Goal: Find specific fact: Find specific fact

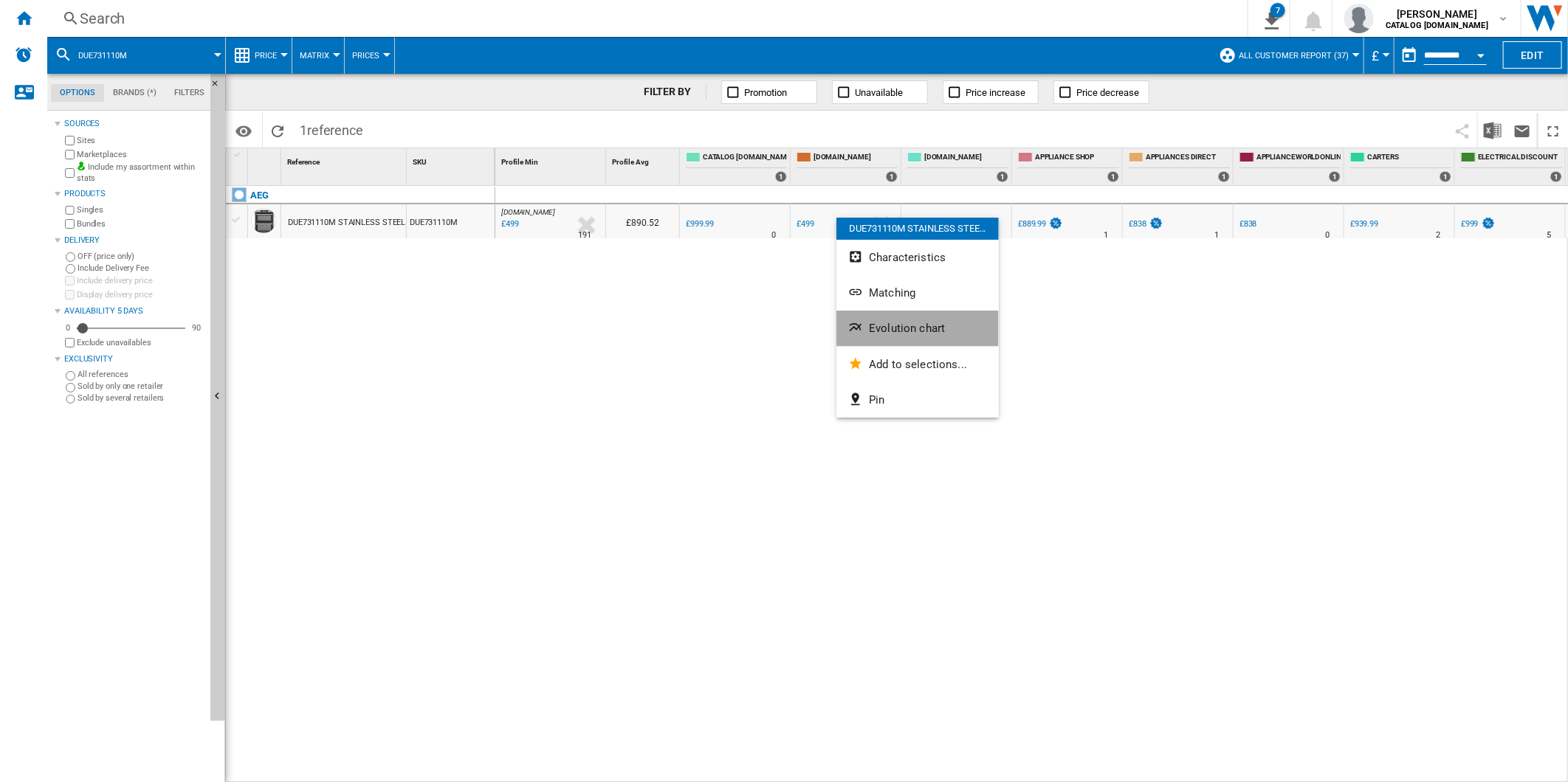
click at [909, 316] on button "Evolution chart" at bounding box center [918, 328] width 163 height 36
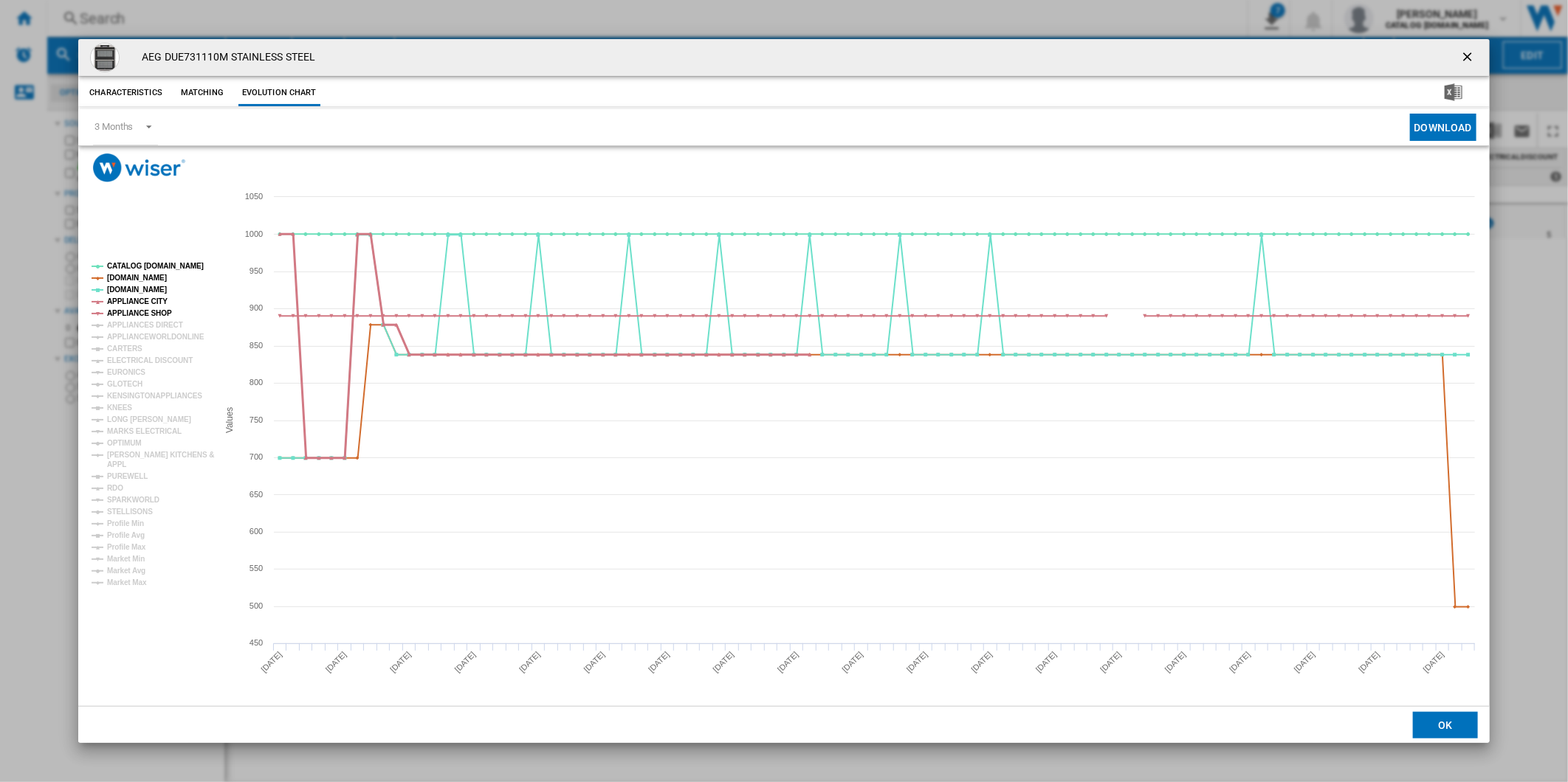
click at [126, 301] on tspan "APPLIANCE CITY" at bounding box center [137, 301] width 61 height 8
click at [152, 303] on tspan "APPLIANCE CITY" at bounding box center [137, 301] width 61 height 8
click at [130, 291] on tspan "[DOMAIN_NAME]" at bounding box center [136, 289] width 60 height 8
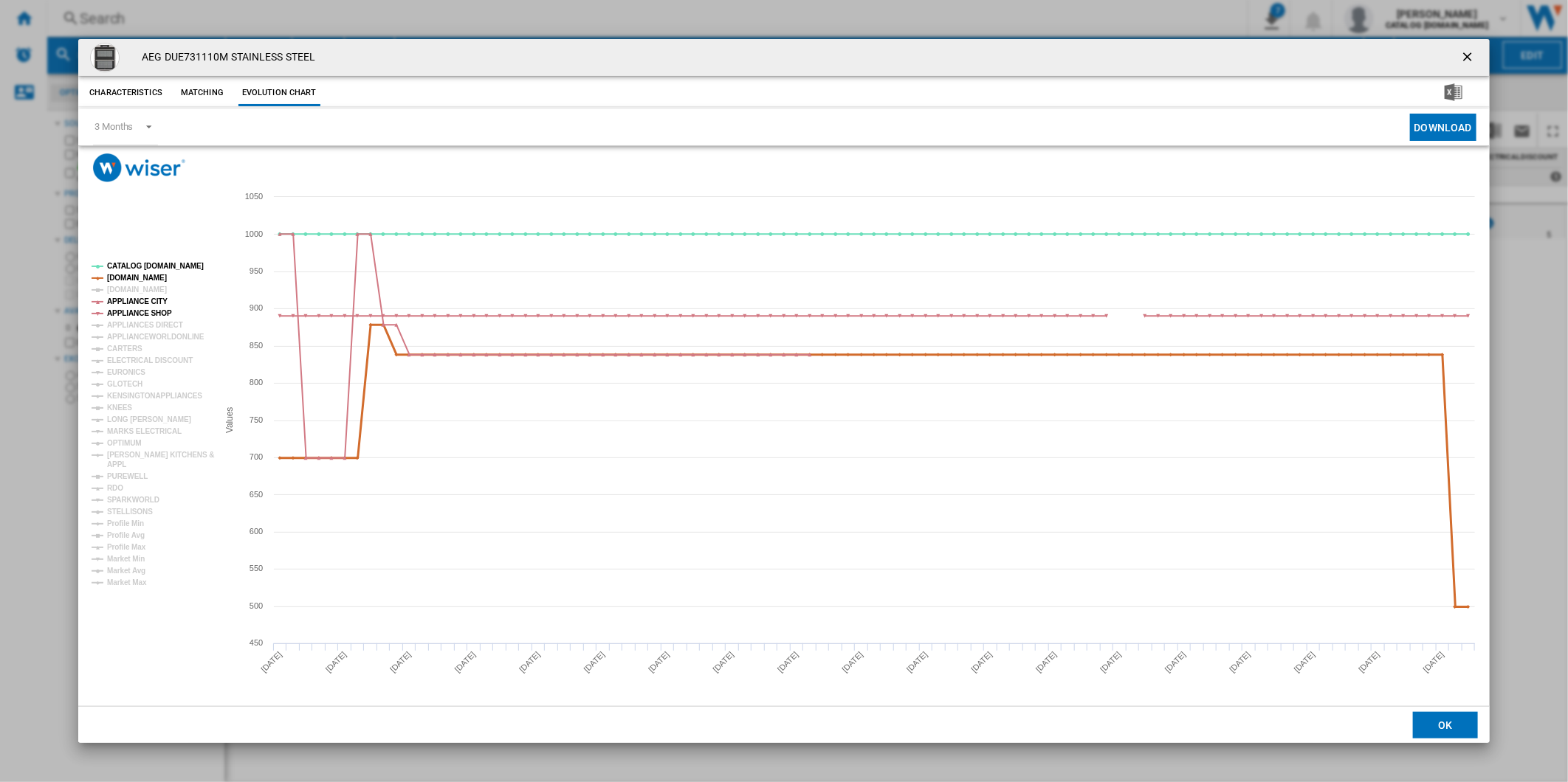
drag, startPoint x: 141, startPoint y: 279, endPoint x: 148, endPoint y: 275, distance: 8.1
click at [142, 279] on tspan "[DOMAIN_NAME]" at bounding box center [136, 278] width 60 height 8
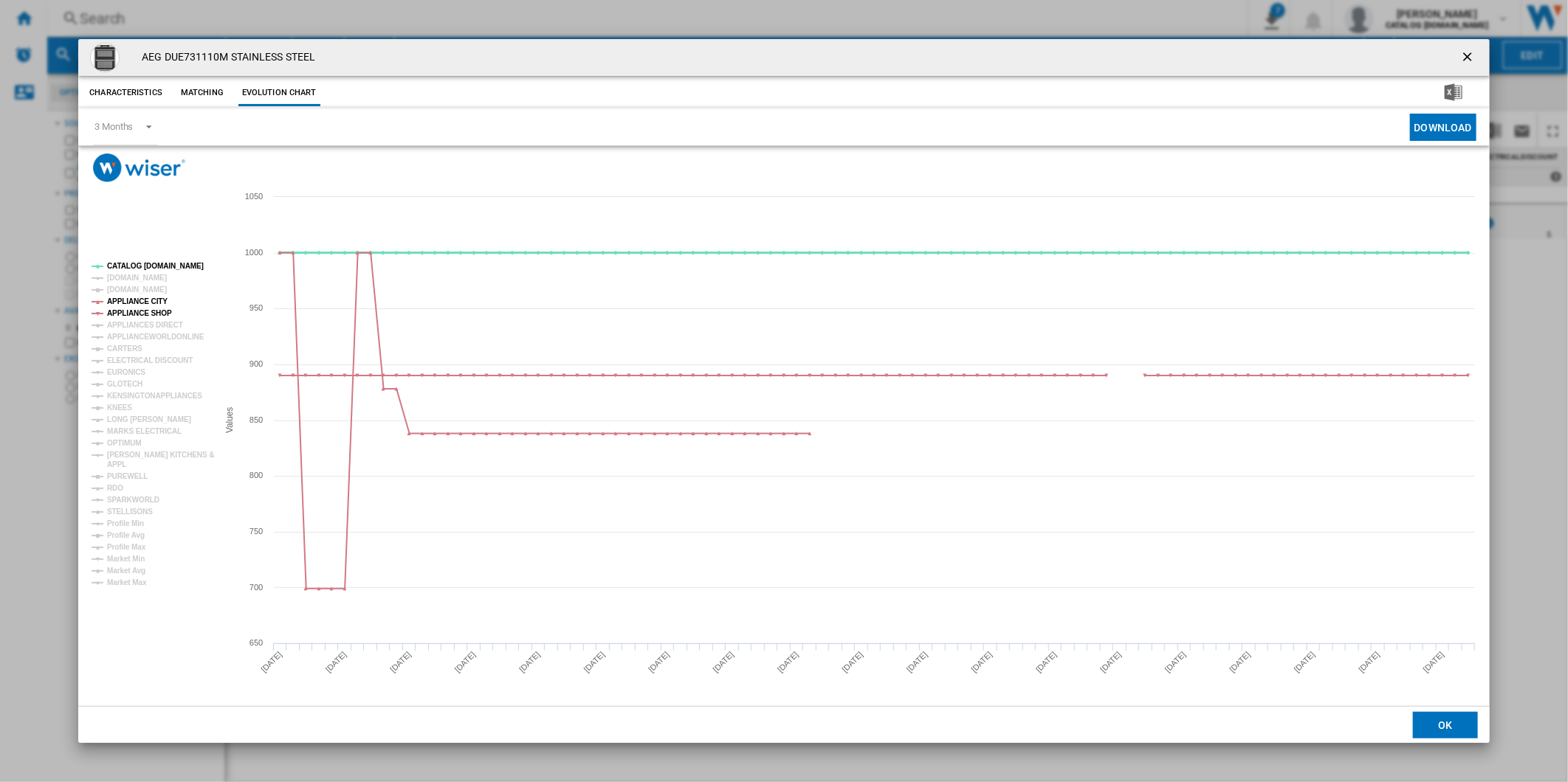
click at [150, 268] on tspan "CATALOG [DOMAIN_NAME]" at bounding box center [155, 267] width 97 height 8
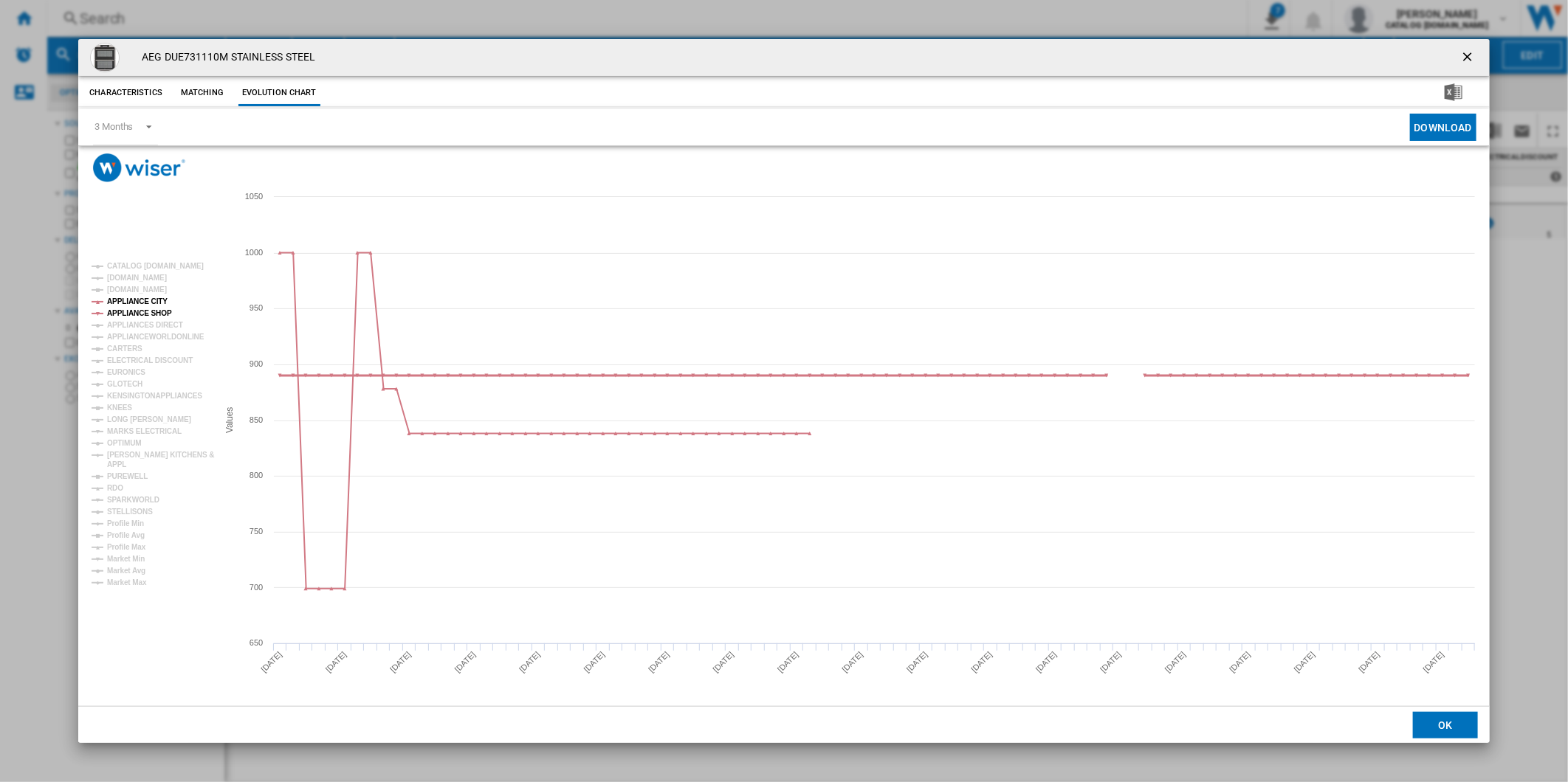
click at [151, 315] on tspan "APPLIANCE SHOP" at bounding box center [139, 313] width 65 height 8
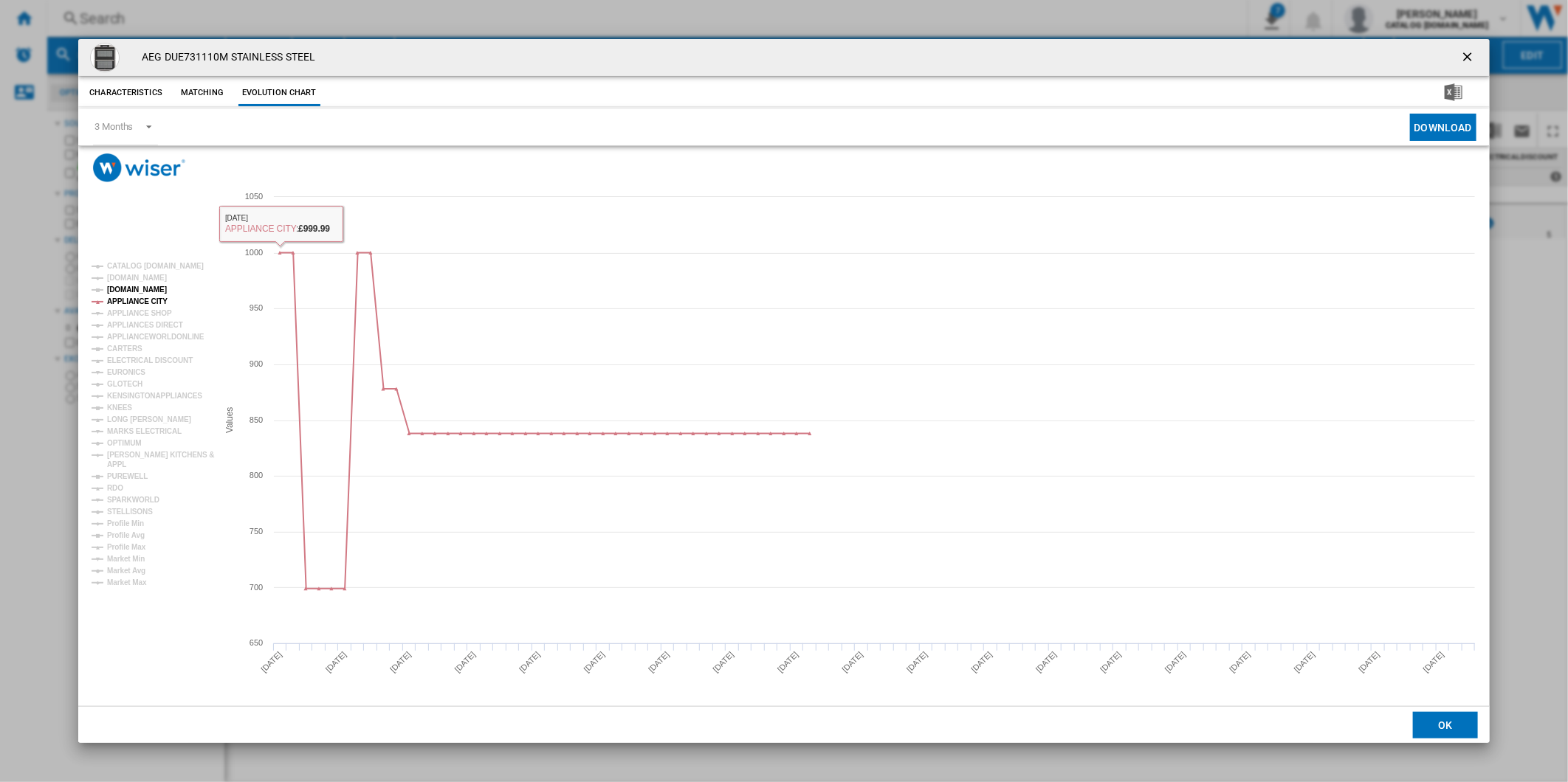
click at [124, 289] on tspan "[DOMAIN_NAME]" at bounding box center [136, 289] width 60 height 8
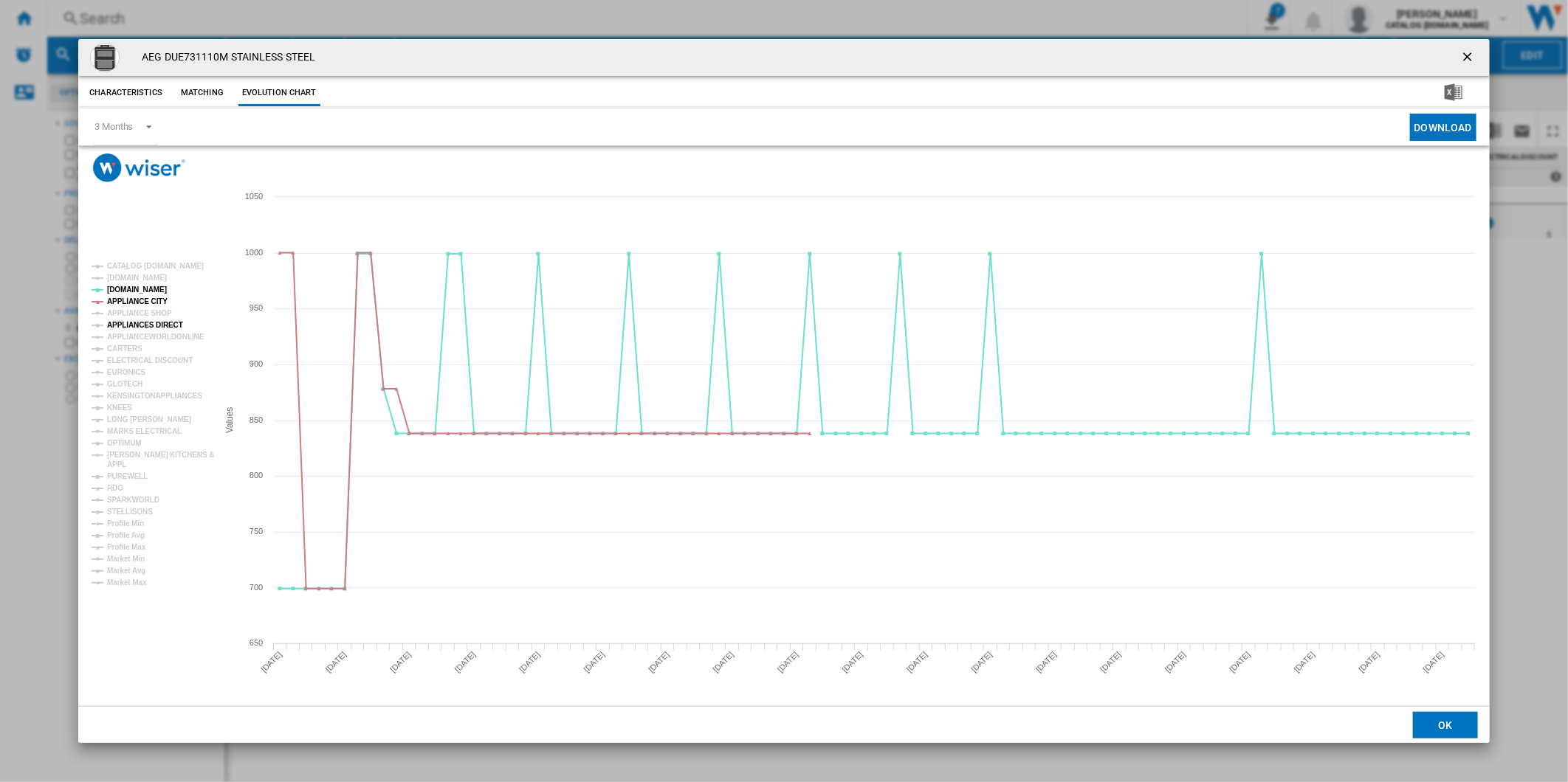
click at [156, 325] on tspan "APPLIANCES DIRECT" at bounding box center [145, 325] width 76 height 8
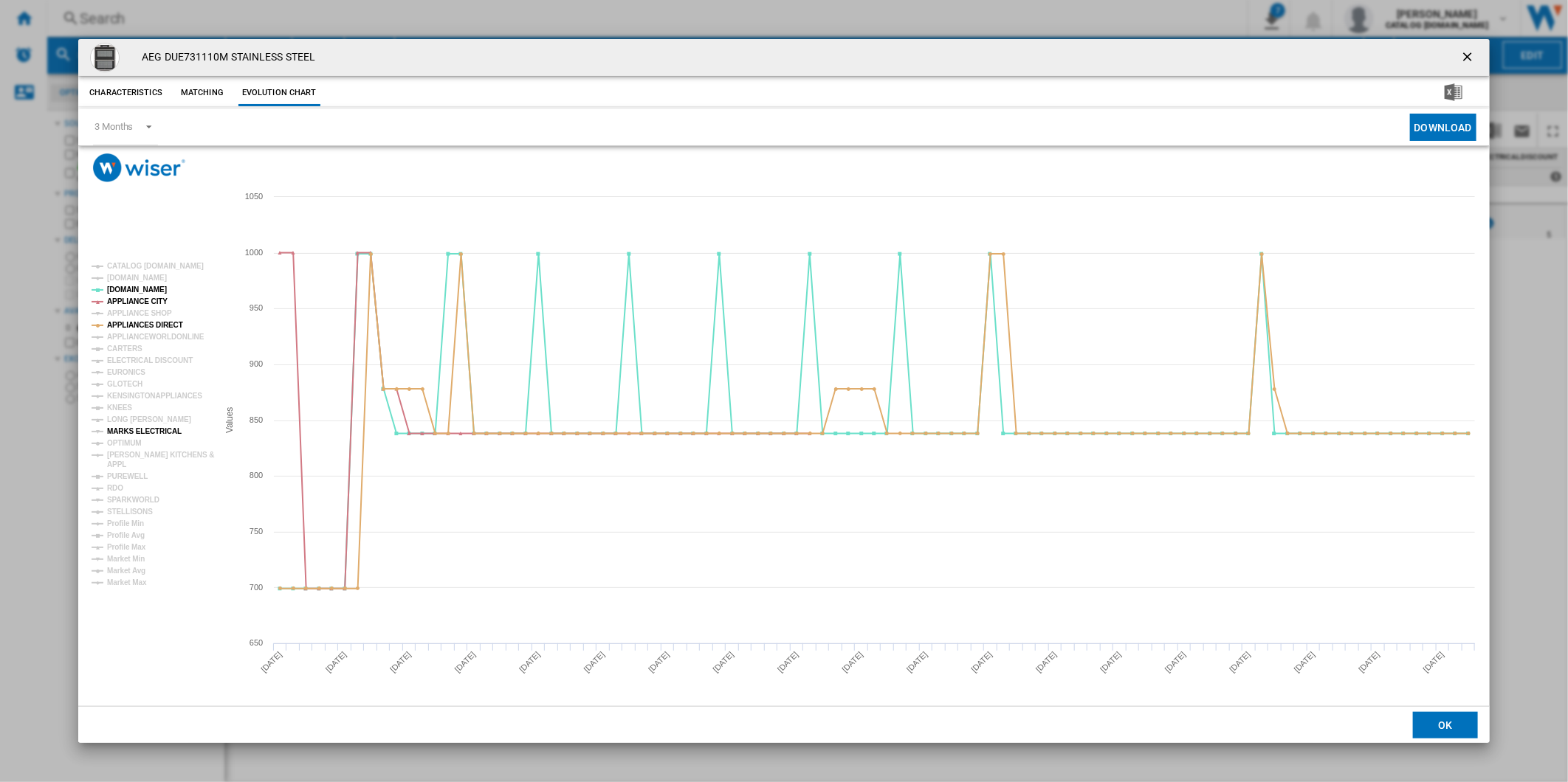
click at [148, 428] on tspan "MARKS ELECTRICAL" at bounding box center [144, 432] width 75 height 8
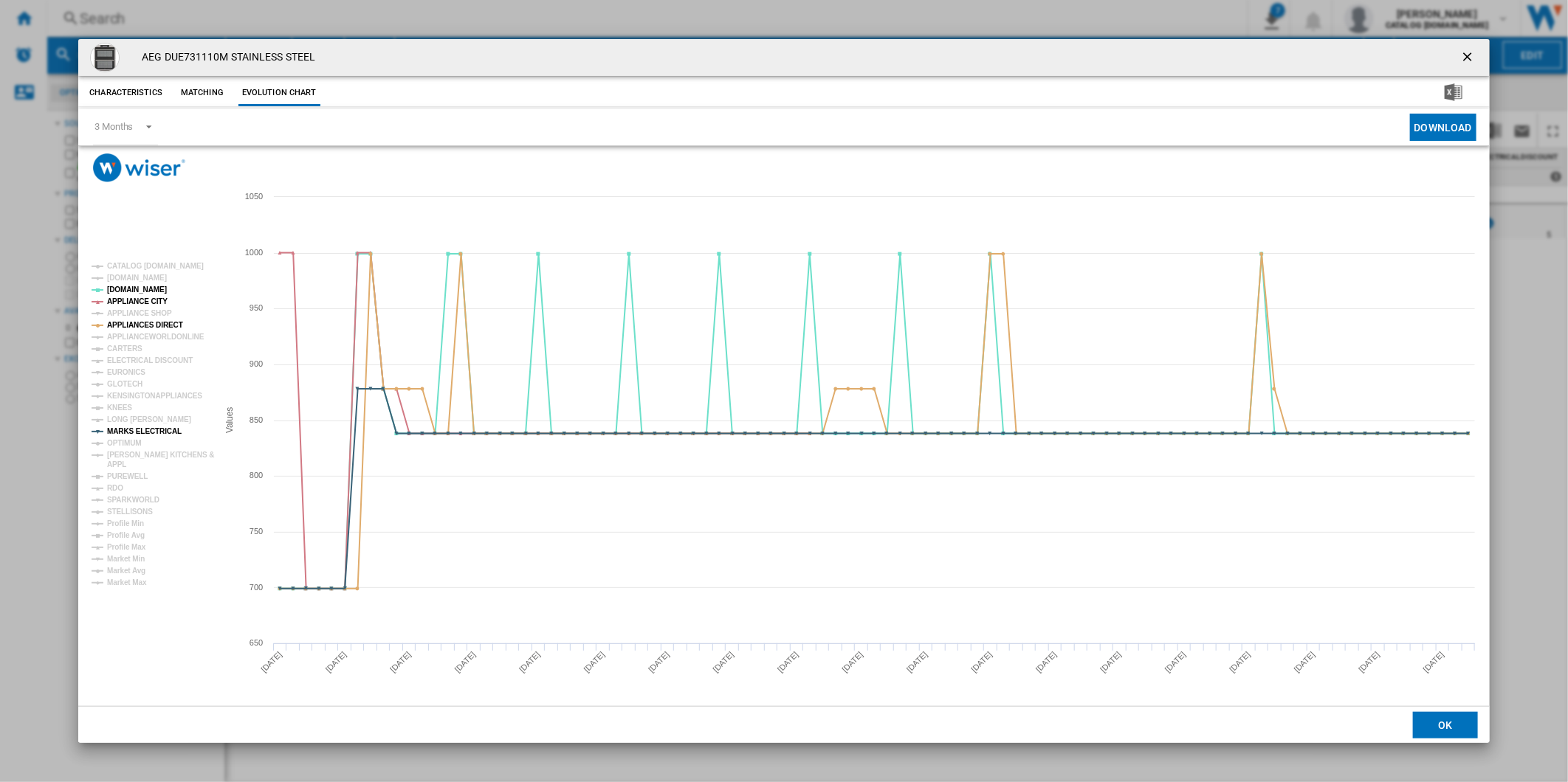
click at [143, 280] on tspan "[DOMAIN_NAME]" at bounding box center [136, 278] width 60 height 8
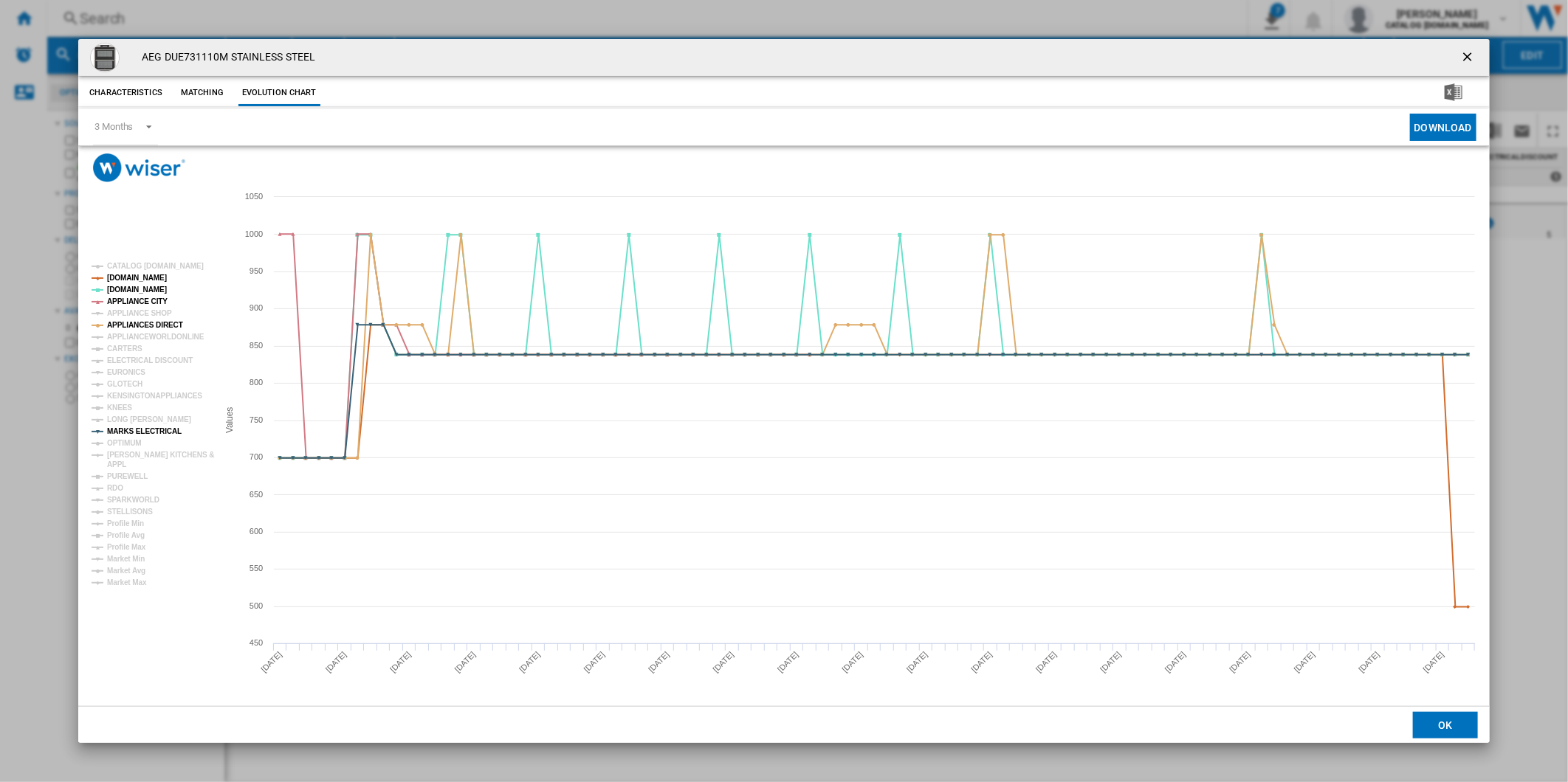
click at [1466, 56] on ng-md-icon "getI18NText('BUTTONS.CLOSE_DIALOG')" at bounding box center [1469, 58] width 18 height 18
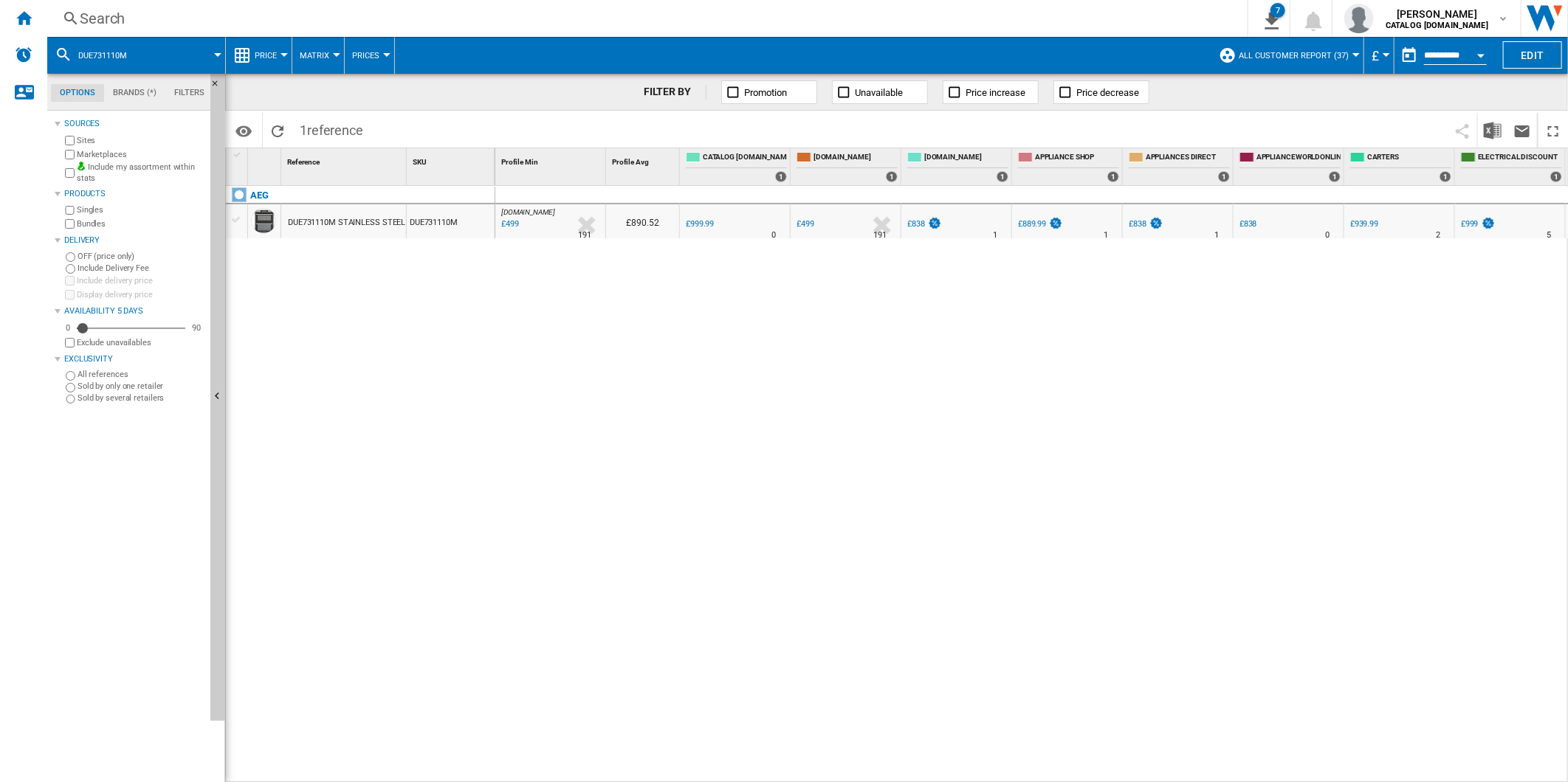
click at [733, 13] on div "Search" at bounding box center [644, 19] width 1129 height 20
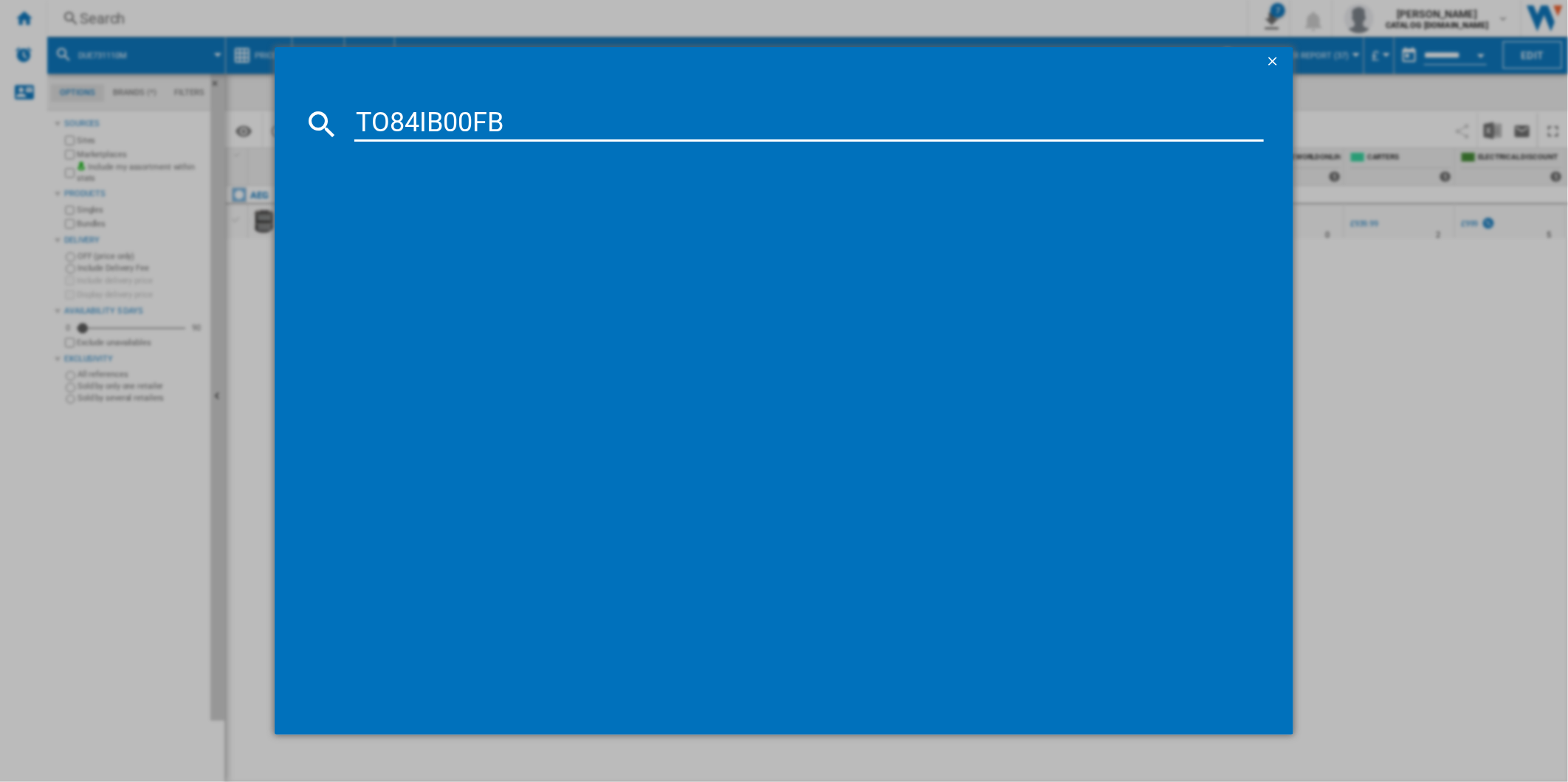
type input "TO84IB00FB"
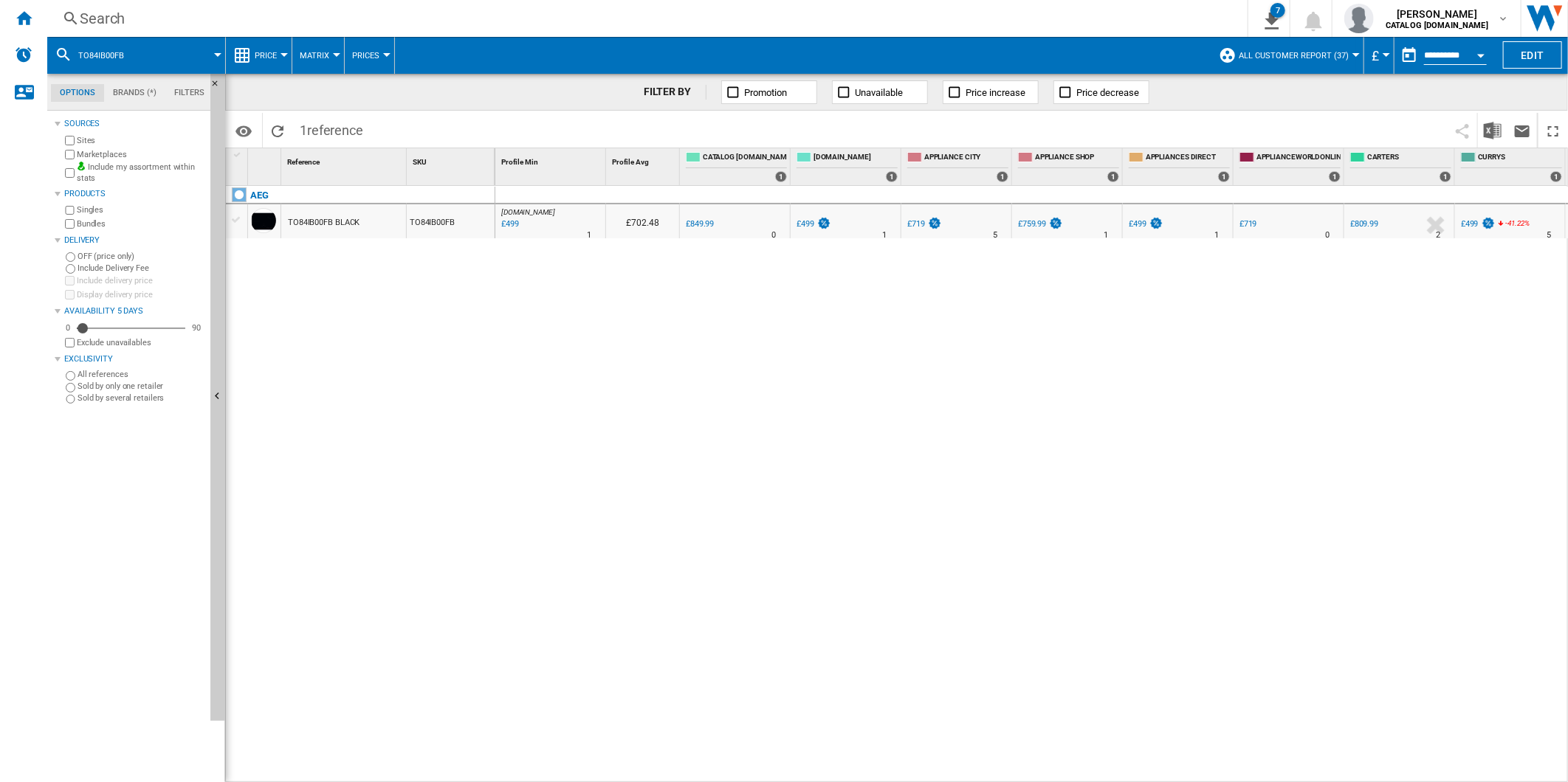
click at [631, 19] on div "Search" at bounding box center [644, 19] width 1129 height 20
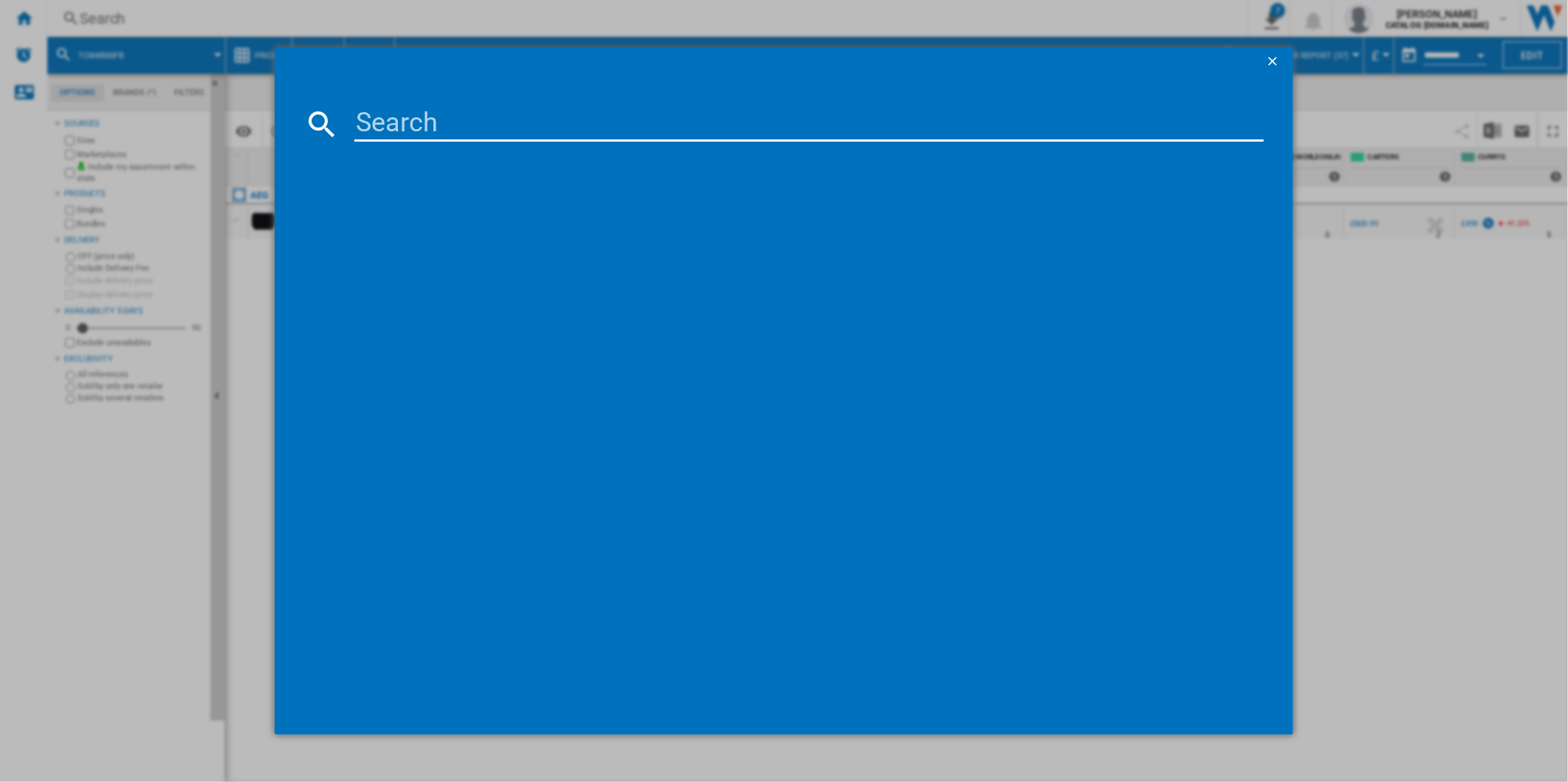
click at [564, 113] on input at bounding box center [809, 124] width 910 height 36
type input "LFR61144B"
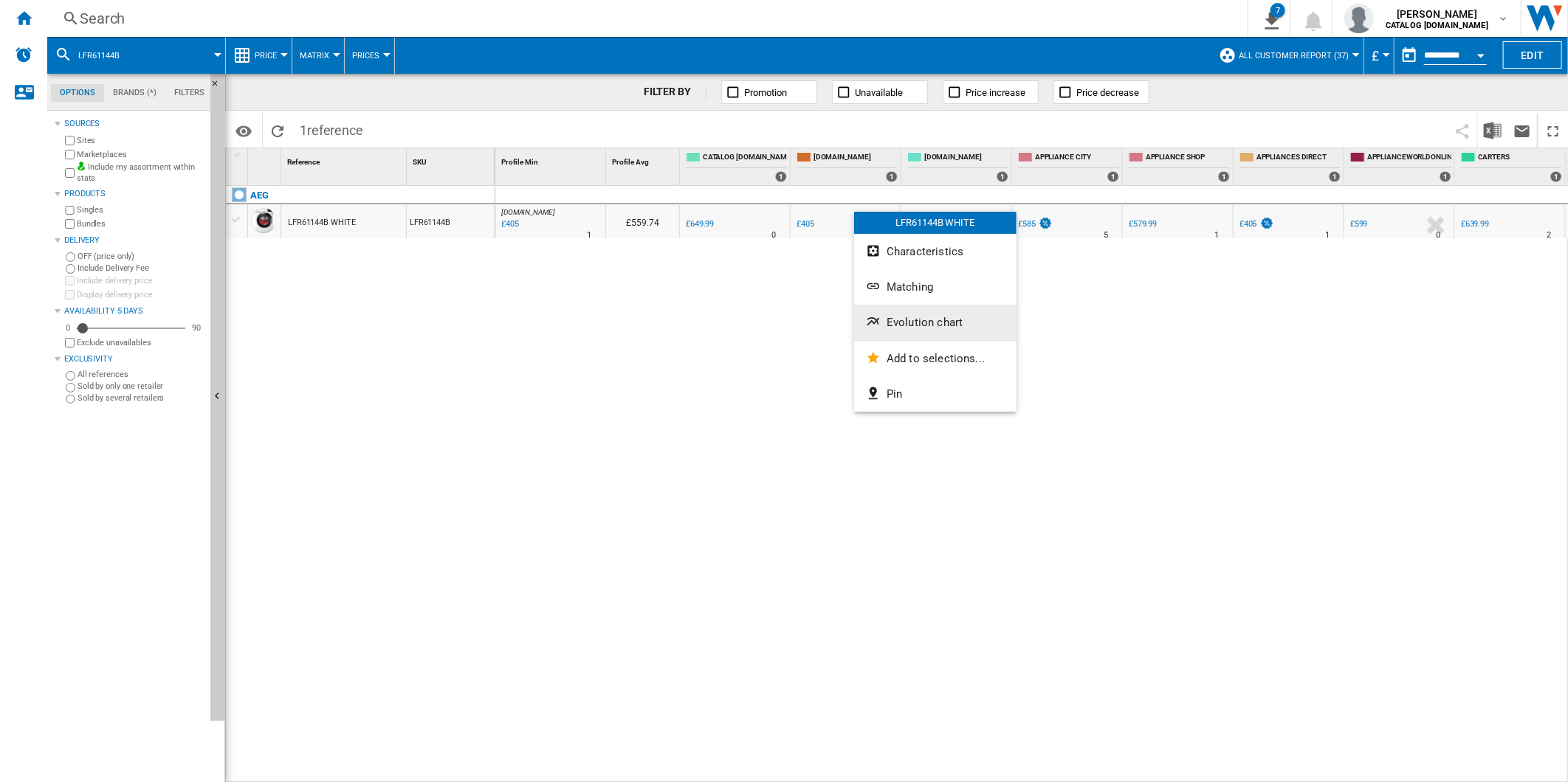
click at [933, 326] on span "Evolution chart" at bounding box center [925, 322] width 76 height 14
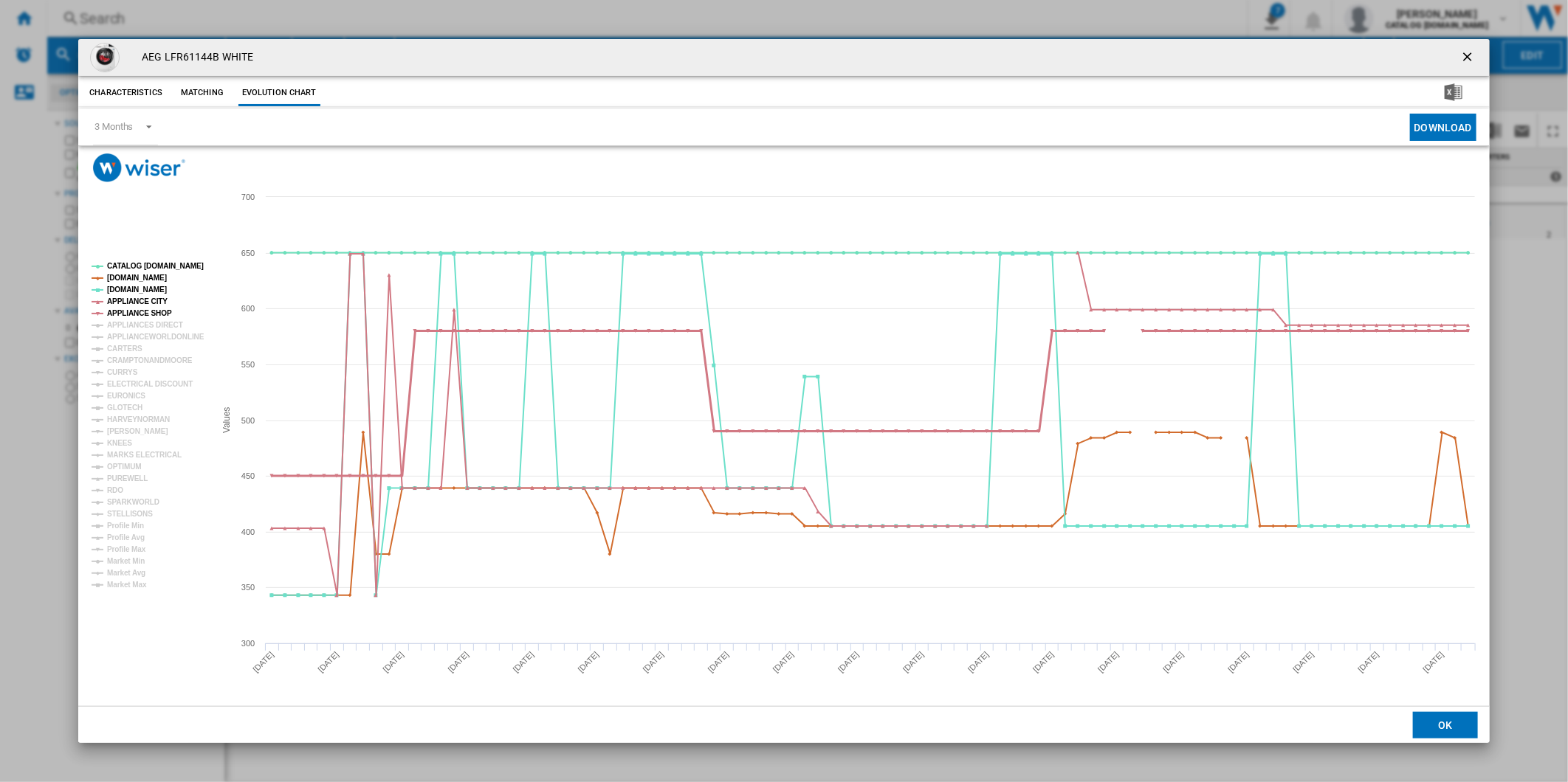
click at [146, 309] on tspan "APPLIANCE SHOP" at bounding box center [139, 313] width 65 height 8
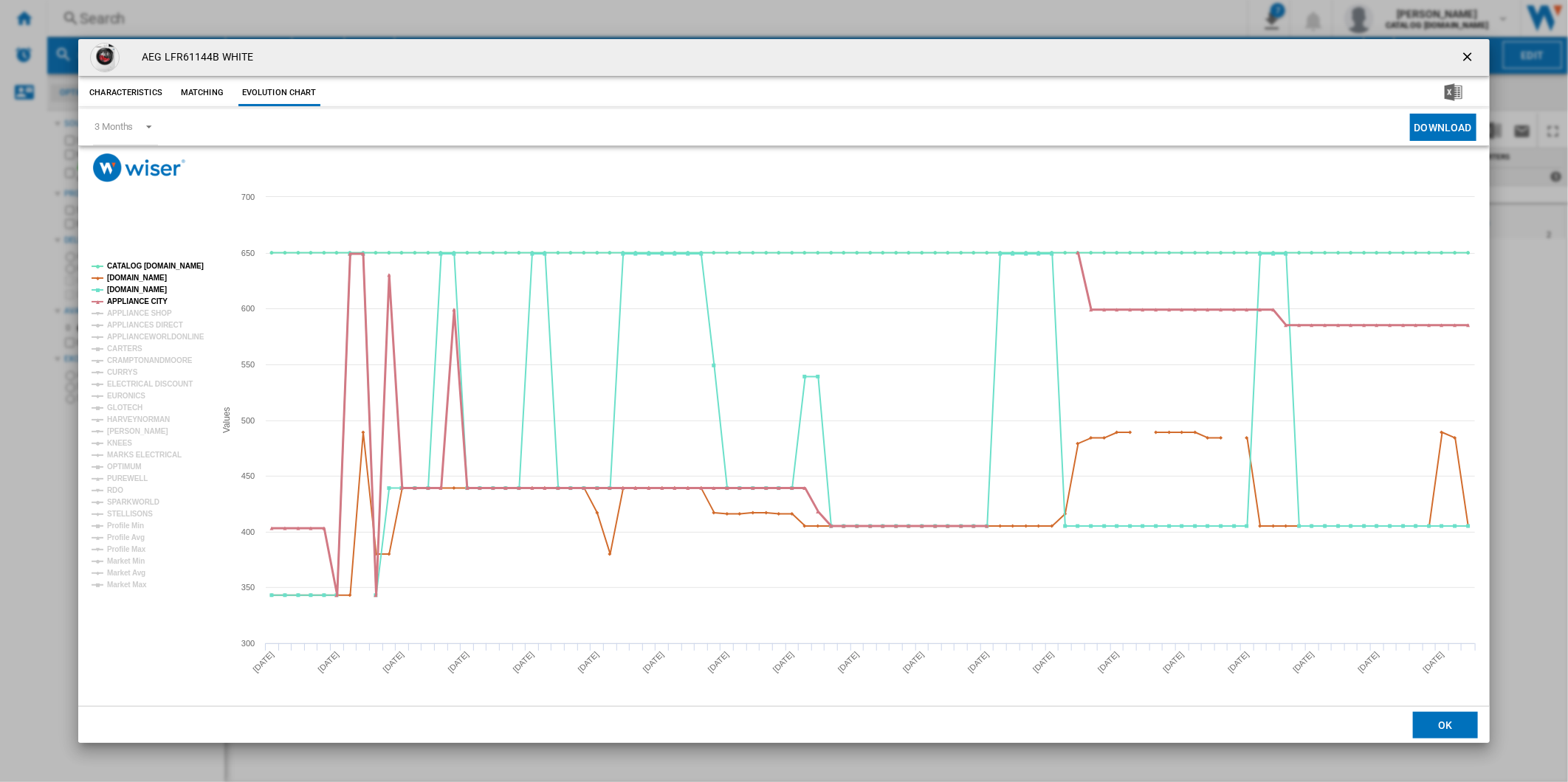
click at [147, 299] on tspan "APPLIANCE CITY" at bounding box center [137, 301] width 61 height 8
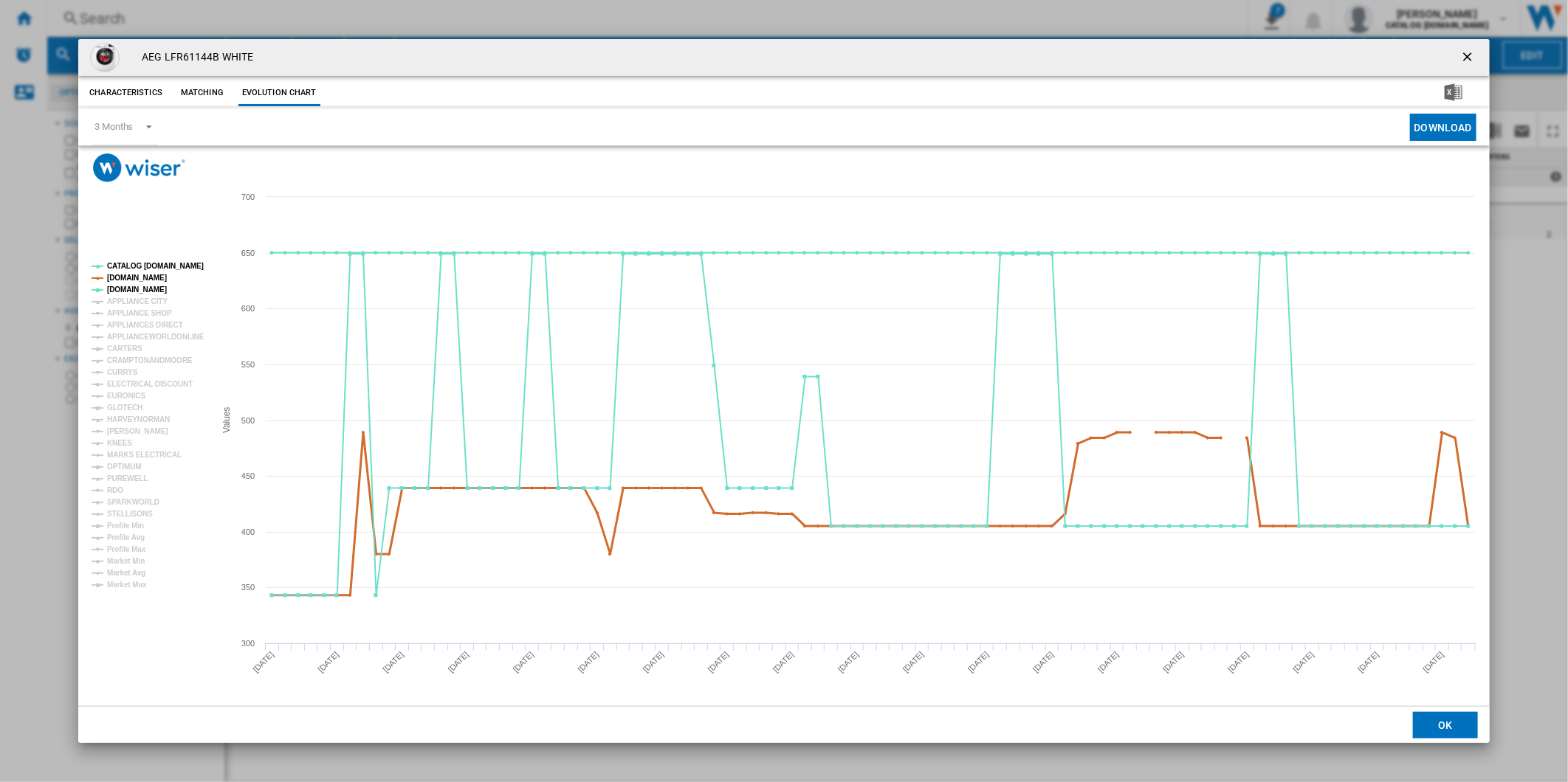
click at [152, 282] on tspan "[DOMAIN_NAME]" at bounding box center [136, 278] width 60 height 8
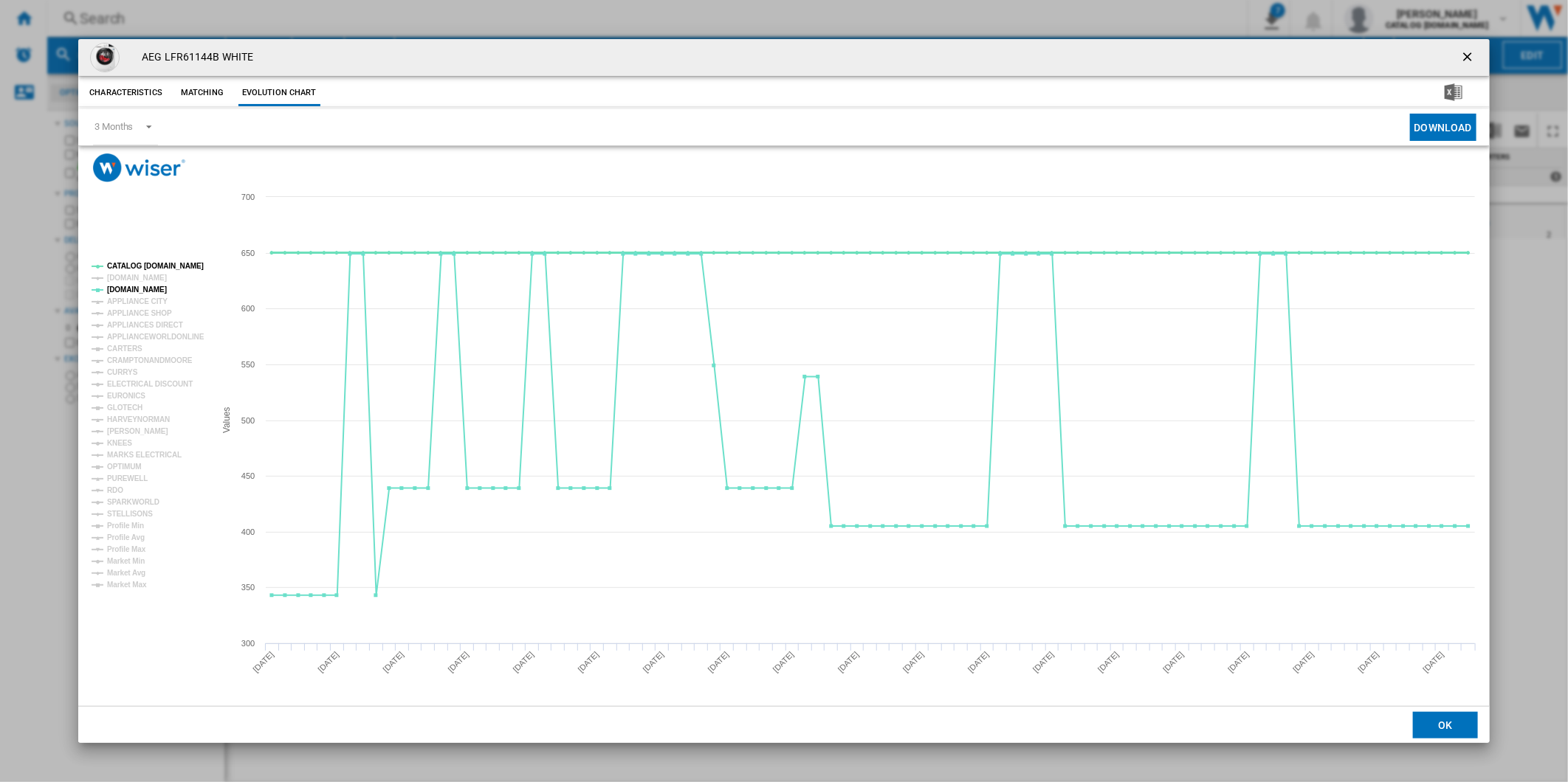
click at [153, 267] on tspan "CATALOG [DOMAIN_NAME]" at bounding box center [155, 267] width 97 height 8
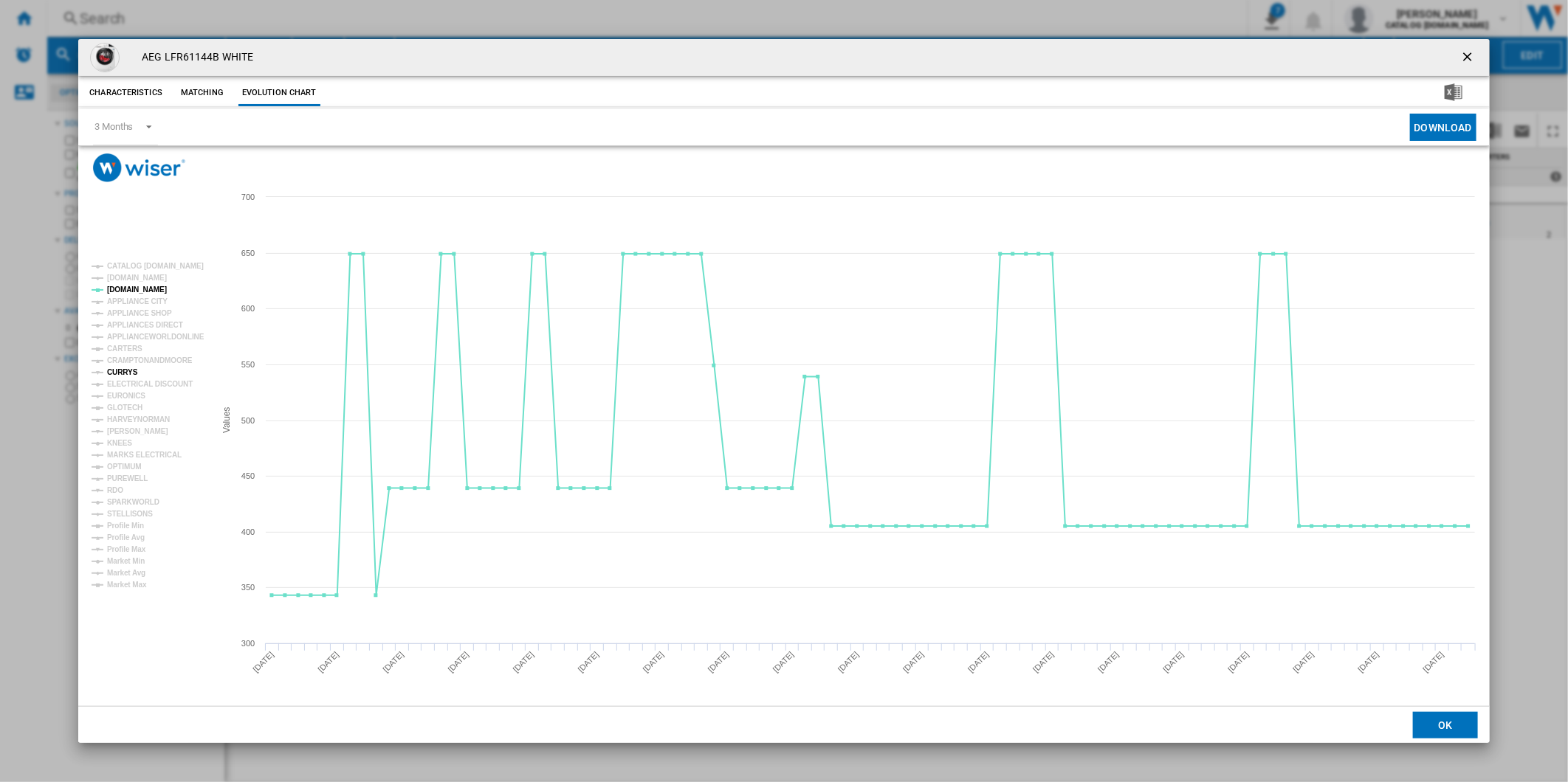
click at [129, 372] on tspan "CURRYS" at bounding box center [122, 372] width 31 height 8
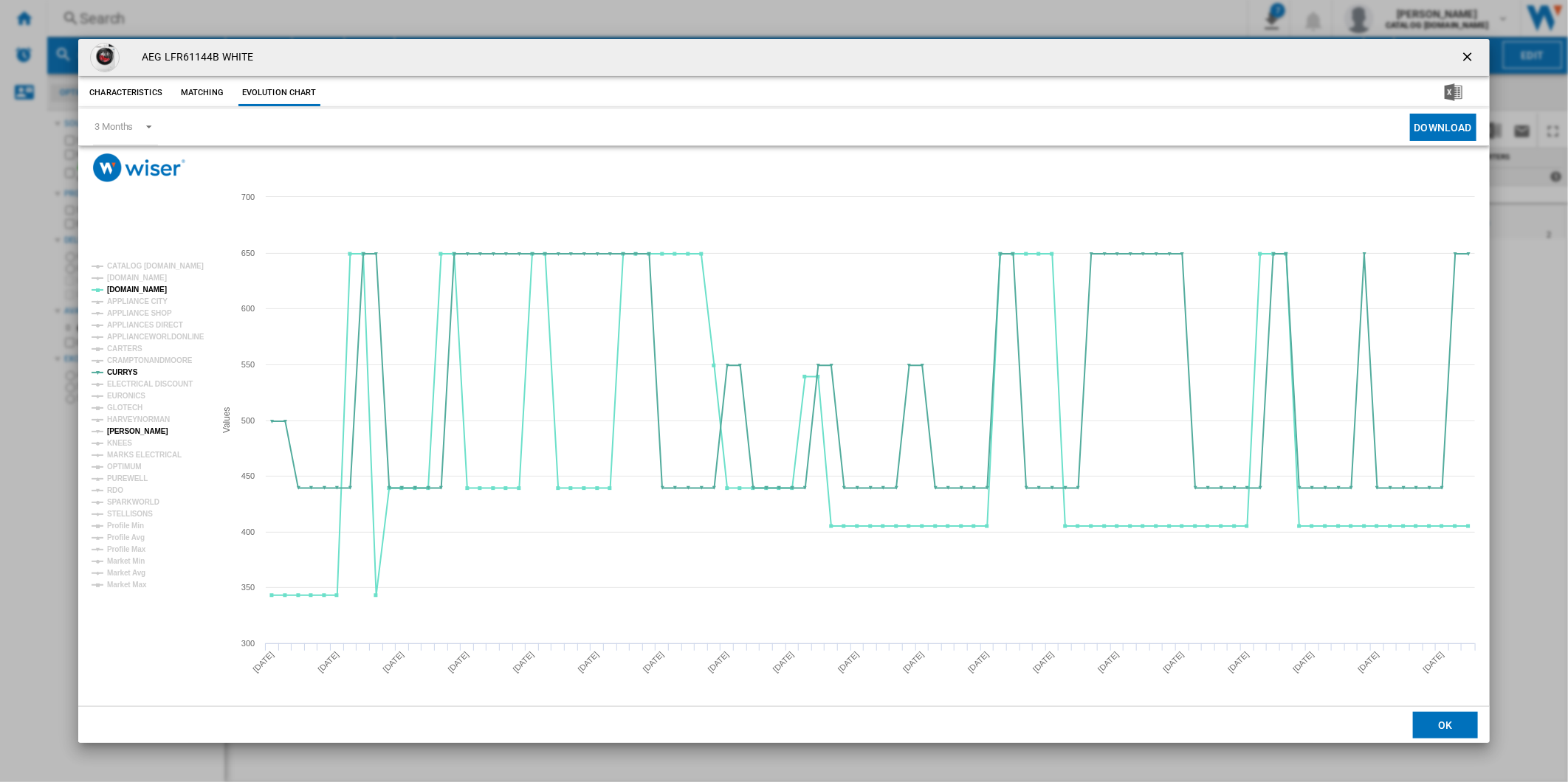
click at [141, 430] on tspan "[PERSON_NAME]" at bounding box center [137, 432] width 61 height 8
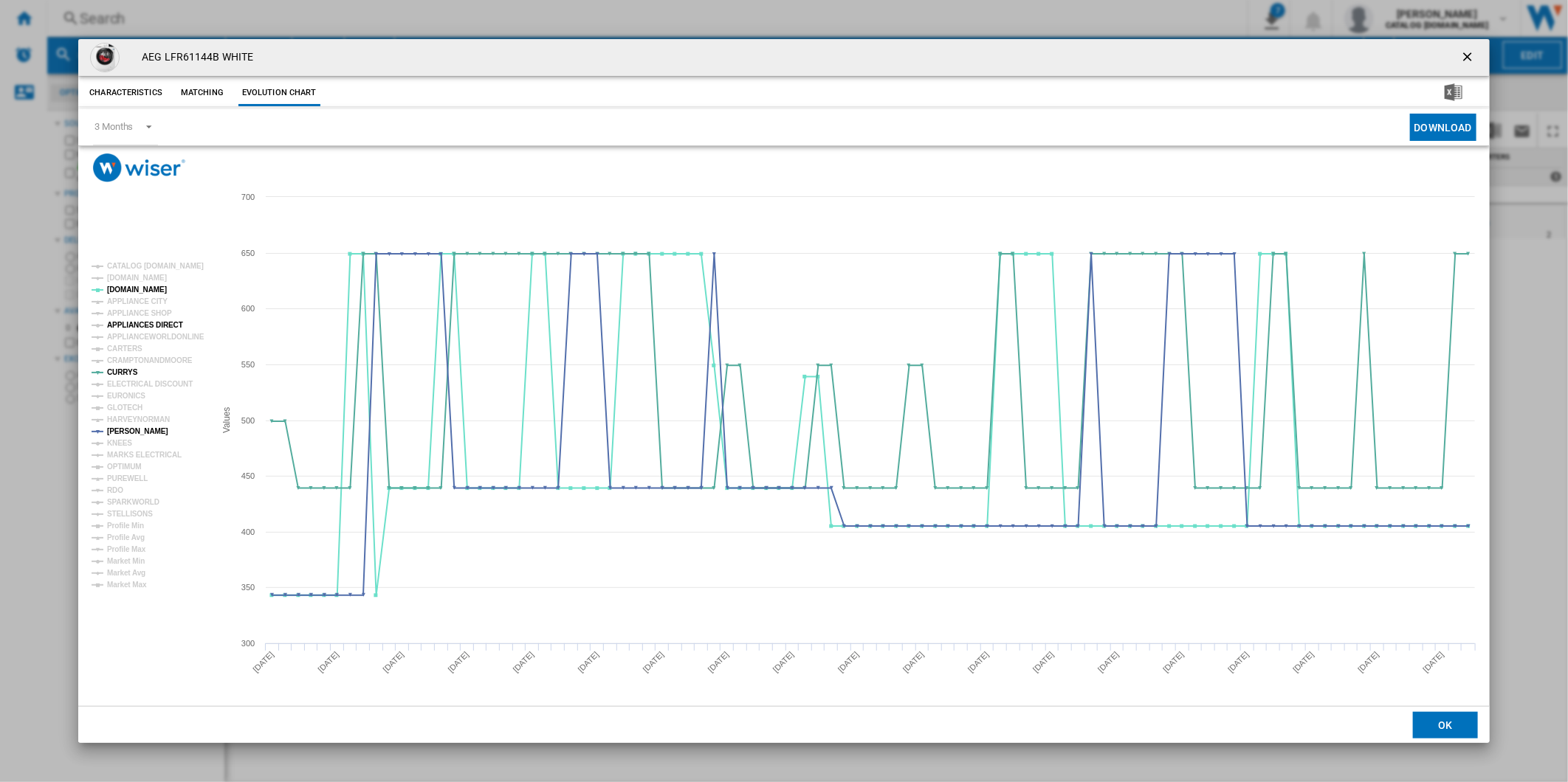
click at [157, 321] on tspan "APPLIANCES DIRECT" at bounding box center [145, 325] width 76 height 8
